Goal: Task Accomplishment & Management: Use online tool/utility

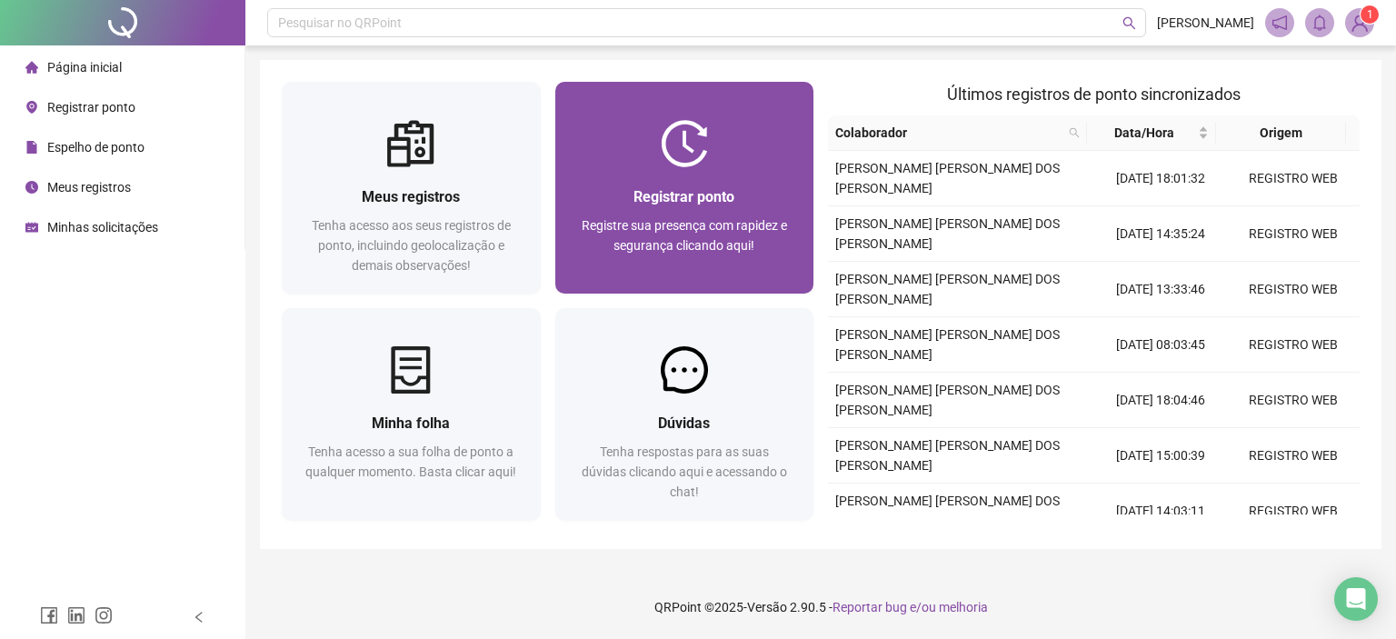
click at [662, 203] on span "Registrar ponto" at bounding box center [684, 196] width 101 height 17
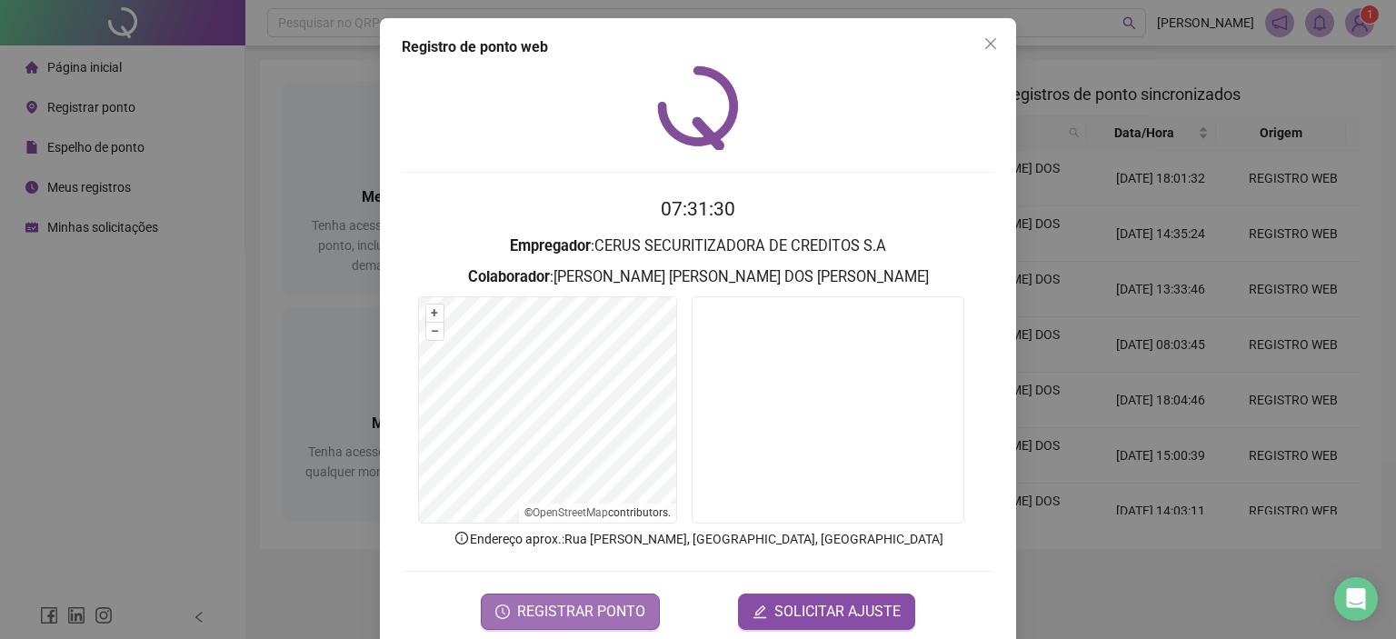
click at [539, 603] on span "REGISTRAR PONTO" at bounding box center [581, 612] width 128 height 22
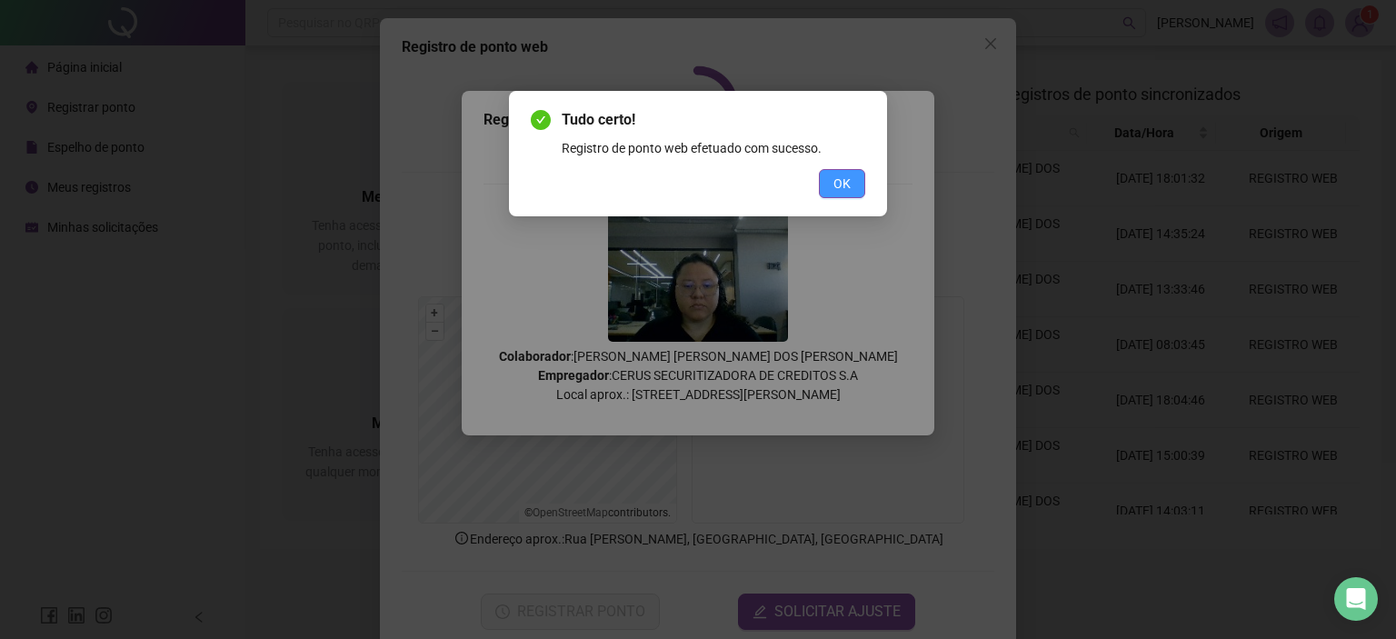
click at [844, 193] on span "OK" at bounding box center [842, 184] width 17 height 20
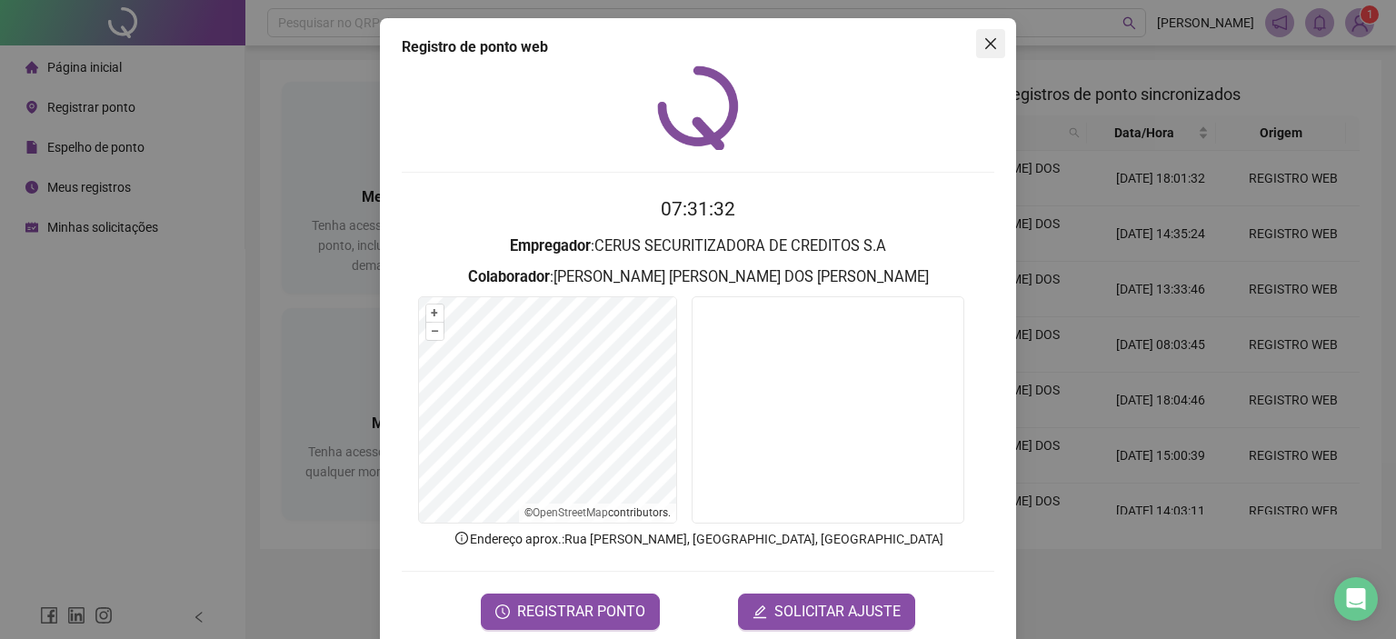
click at [985, 41] on icon "close" at bounding box center [990, 43] width 11 height 11
